Goal: Navigation & Orientation: Find specific page/section

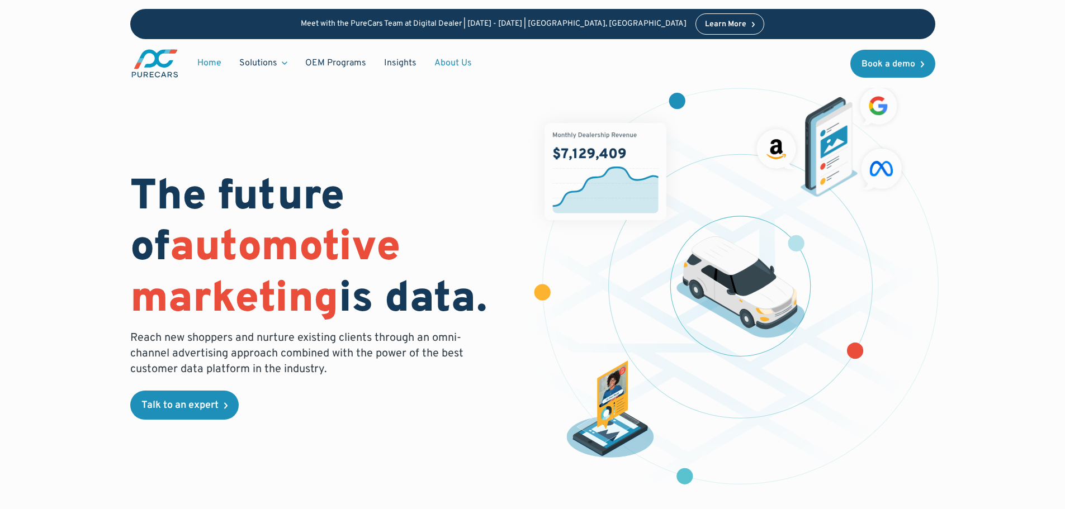
click at [426, 64] on link "About Us" at bounding box center [452, 63] width 55 height 21
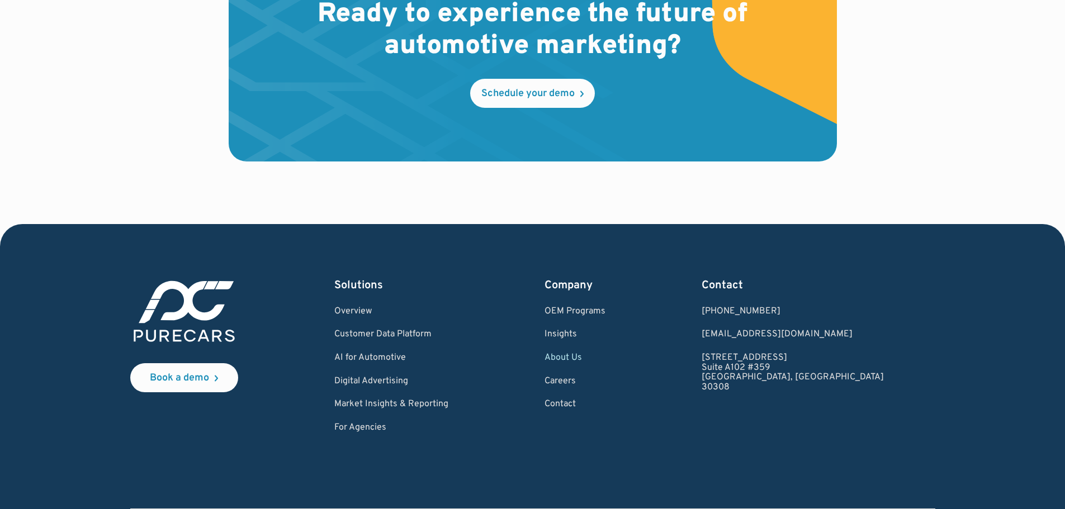
scroll to position [3298, 0]
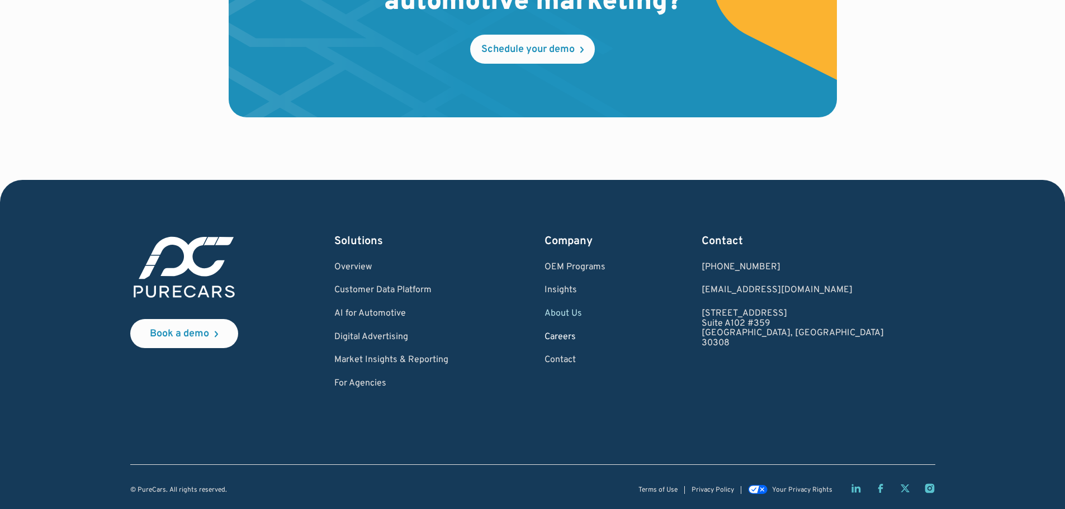
click at [605, 337] on link "Careers" at bounding box center [575, 338] width 61 height 10
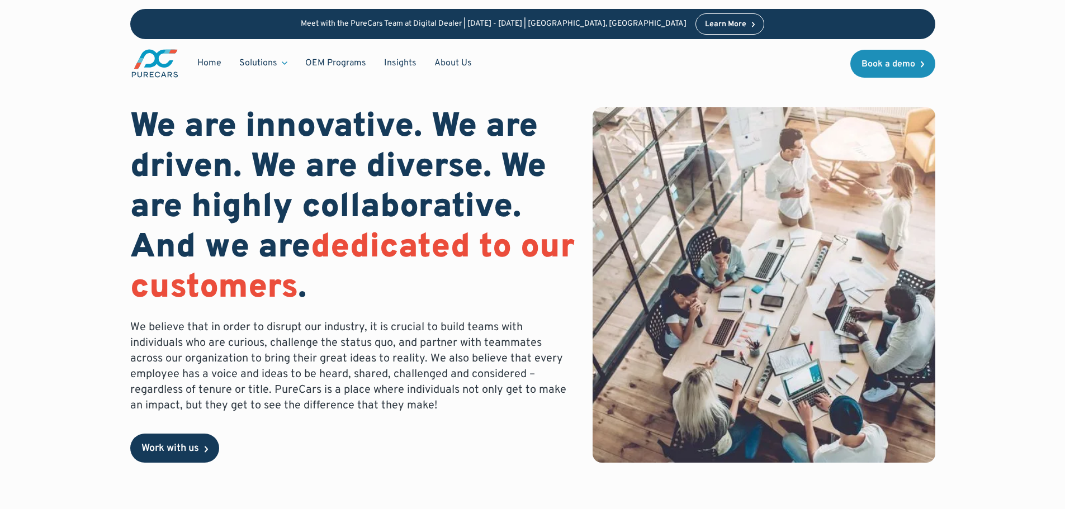
click at [188, 444] on div "Work with us" at bounding box center [170, 449] width 58 height 10
